Goal: Information Seeking & Learning: Compare options

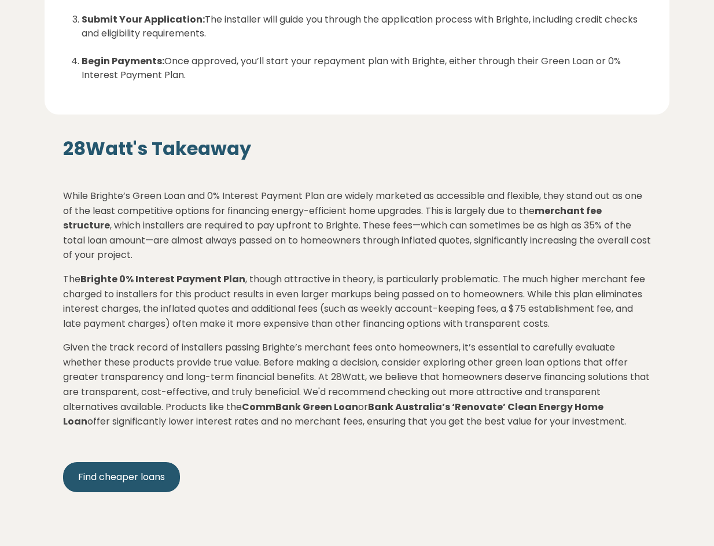
scroll to position [1908, 0]
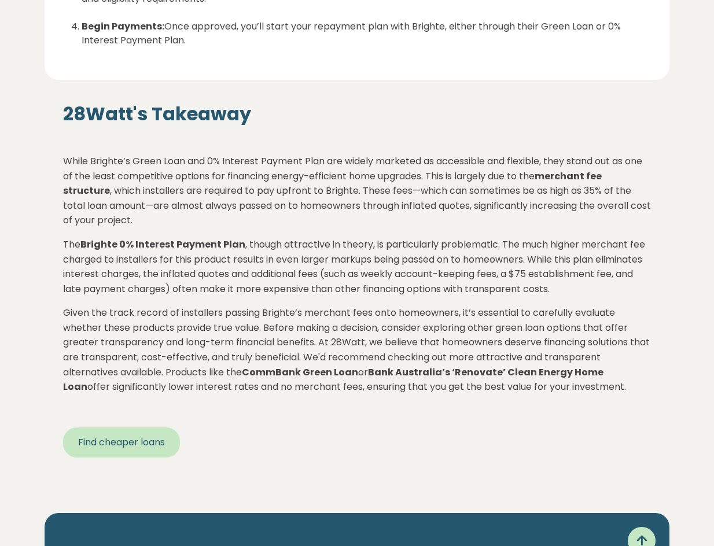
click at [157, 443] on link "Find cheaper loans" at bounding box center [121, 442] width 117 height 30
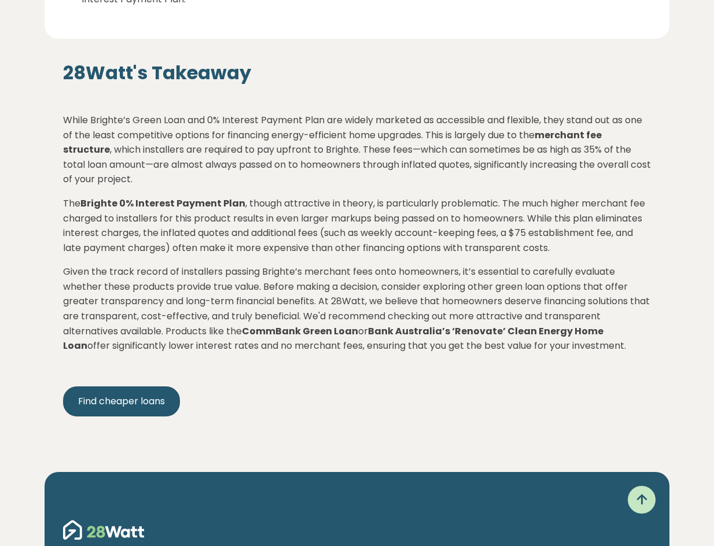
scroll to position [1949, 0]
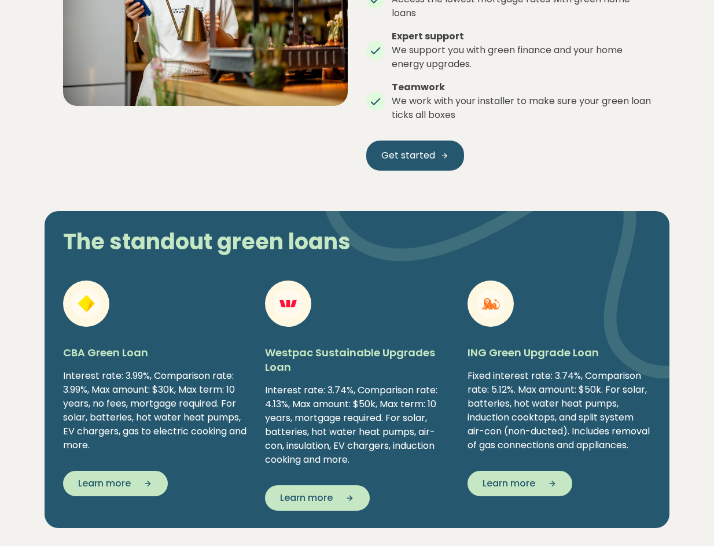
scroll to position [1561, 0]
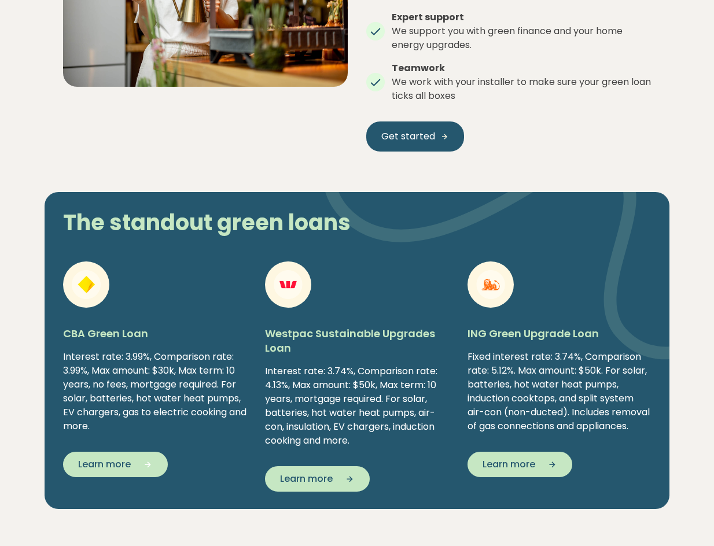
click at [90, 466] on span "Learn more" at bounding box center [104, 464] width 53 height 14
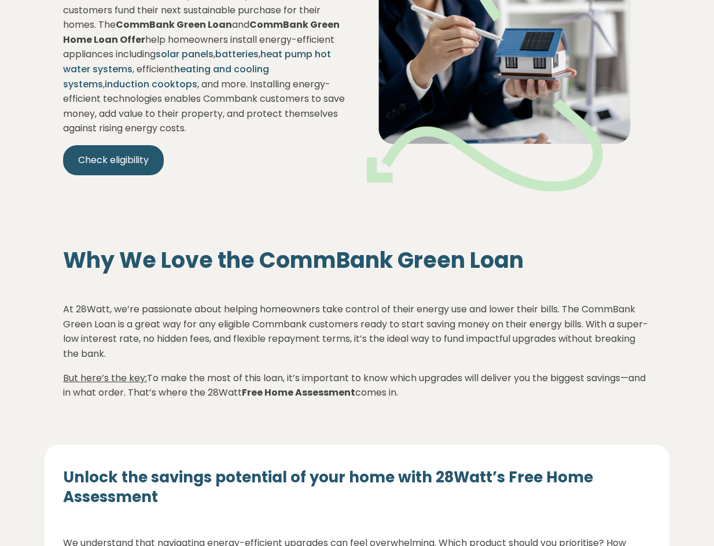
scroll to position [173, 0]
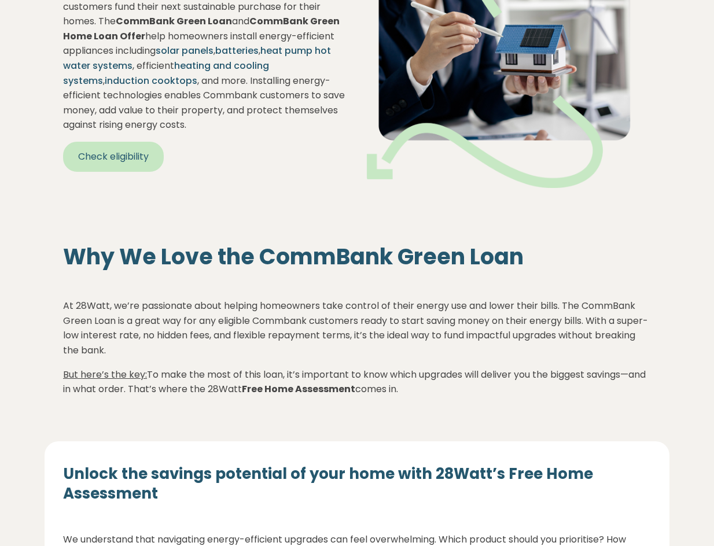
click at [141, 158] on link "Check eligibility" at bounding box center [113, 157] width 101 height 30
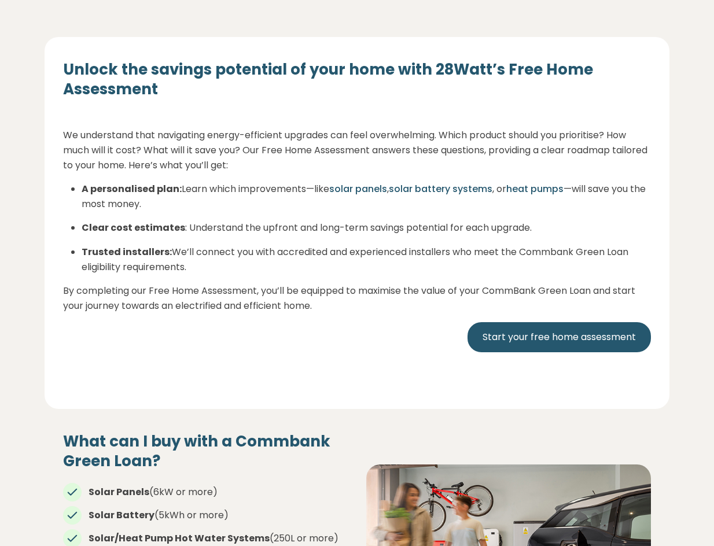
scroll to position [578, 0]
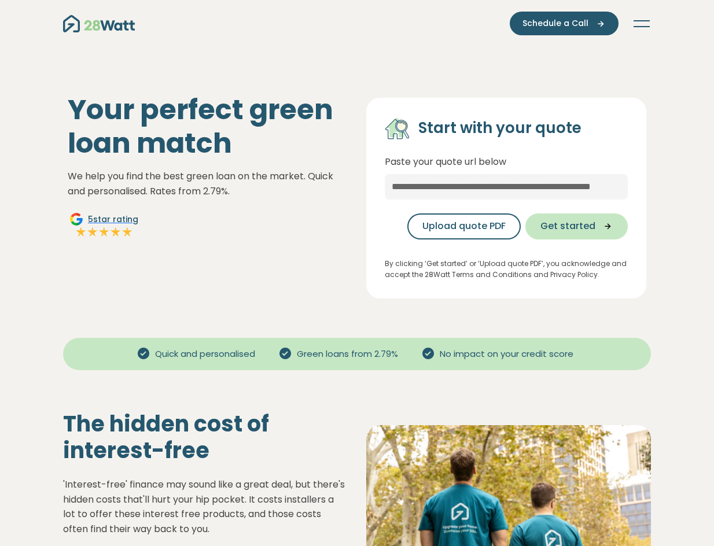
click at [581, 228] on span "Get started" at bounding box center [567, 226] width 55 height 14
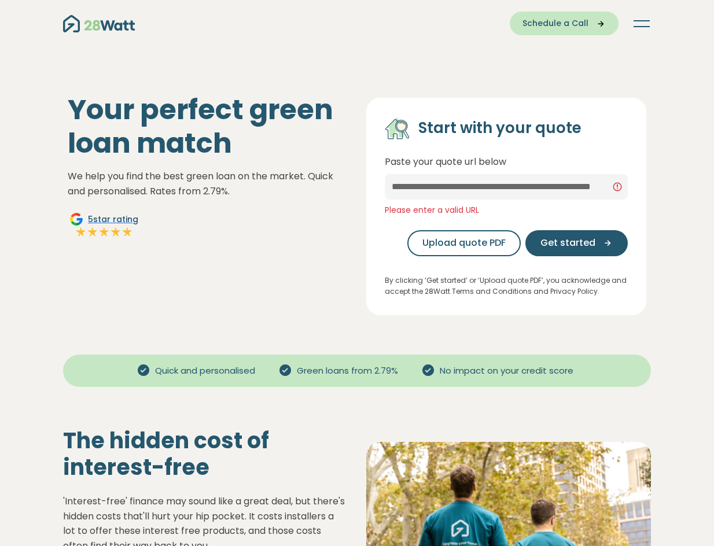
click at [596, 24] on icon "Main navigation" at bounding box center [596, 24] width 17 height 10
click at [577, 21] on span "Schedule a Call" at bounding box center [555, 23] width 66 height 12
